Goal: Transaction & Acquisition: Purchase product/service

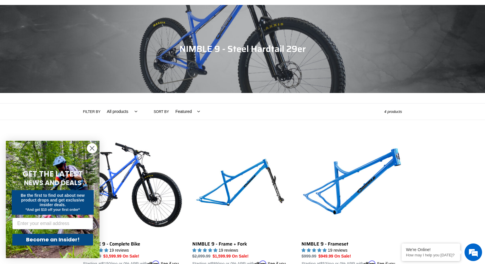
scroll to position [28, 0]
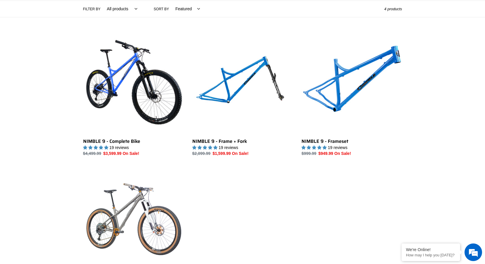
scroll to position [138, 0]
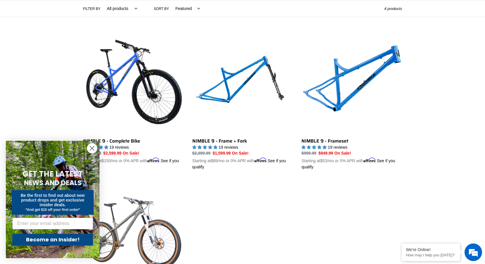
click at [91, 146] on circle "Close dialog" at bounding box center [92, 148] width 10 height 10
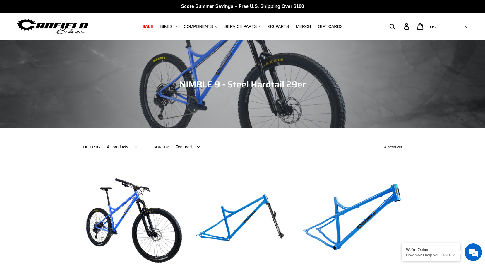
scroll to position [0, 0]
click at [177, 27] on icon ".cls-1{fill:#231f20}" at bounding box center [176, 27] width 2 height 2
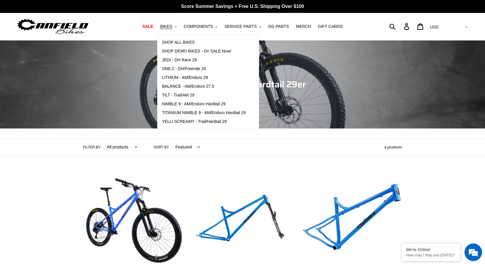
click at [44, 174] on div "Collection: NIMBLE 9 - Steel Hardtail 29er Filter by All products 29er BFCM23 B…" at bounding box center [242, 247] width 485 height 415
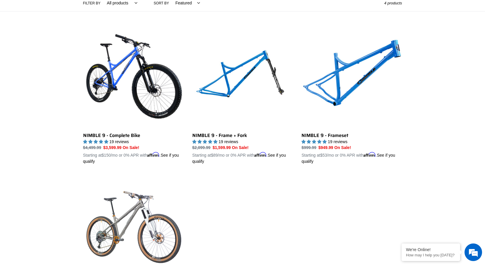
scroll to position [144, 0]
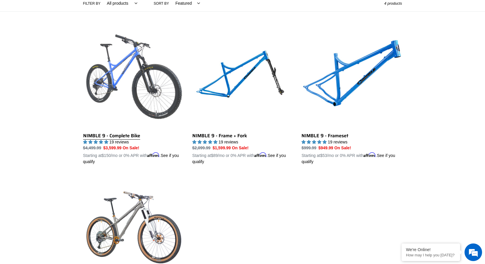
click at [141, 77] on link "NIMBLE 9 - Complete Bike" at bounding box center [133, 96] width 100 height 137
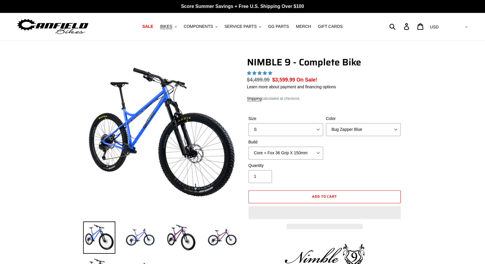
select select "highest-rating"
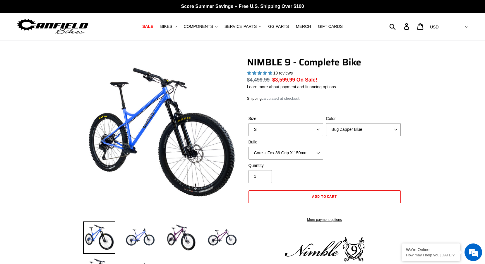
scroll to position [117, 0]
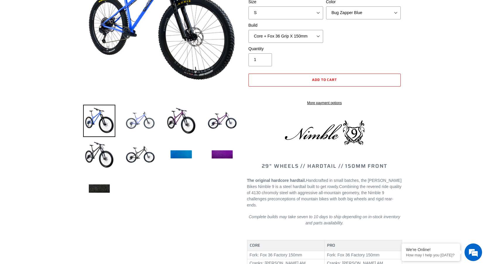
click at [136, 126] on img at bounding box center [140, 121] width 32 height 32
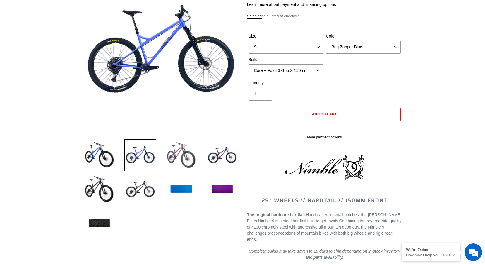
scroll to position [82, 0]
click at [182, 160] on img at bounding box center [181, 155] width 32 height 32
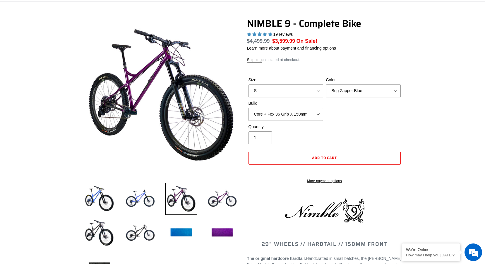
scroll to position [38, 0]
